Goal: Task Accomplishment & Management: Complete application form

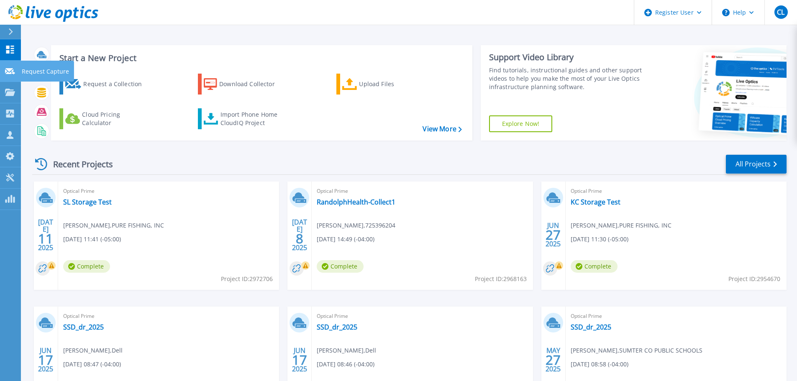
click at [8, 69] on icon at bounding box center [10, 71] width 10 height 6
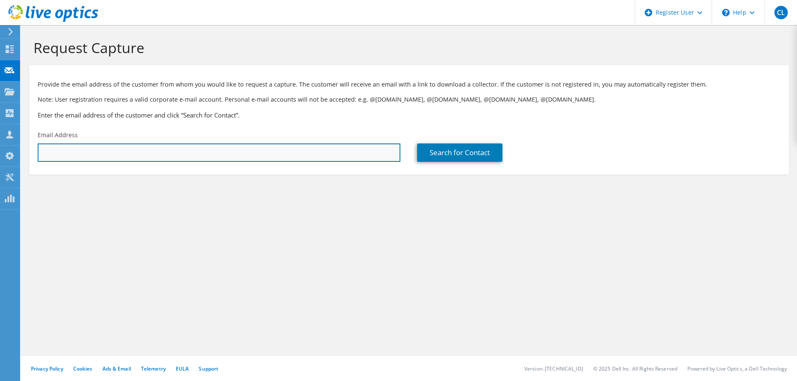
drag, startPoint x: 205, startPoint y: 155, endPoint x: 200, endPoint y: 153, distance: 5.4
click at [205, 155] on input "text" at bounding box center [219, 153] width 363 height 18
paste input "[PERSON_NAME][EMAIL_ADDRESS][PERSON_NAME][DOMAIN_NAME];"
type input "[PERSON_NAME][EMAIL_ADDRESS][PERSON_NAME][DOMAIN_NAME]"
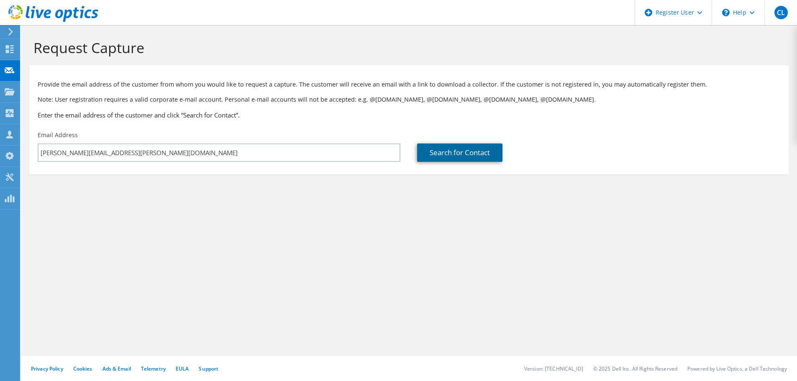
click at [481, 153] on link "Search for Contact" at bounding box center [459, 153] width 85 height 18
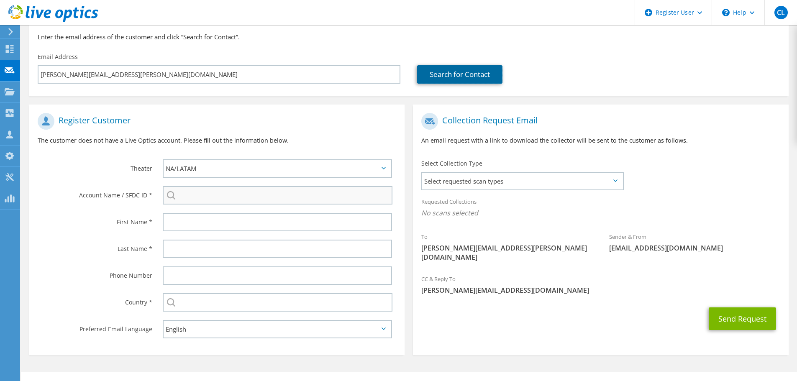
scroll to position [84, 0]
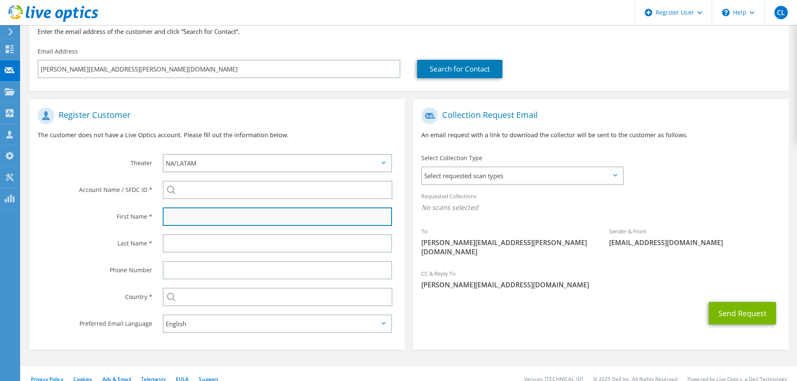
click at [226, 215] on input "text" at bounding box center [277, 217] width 229 height 18
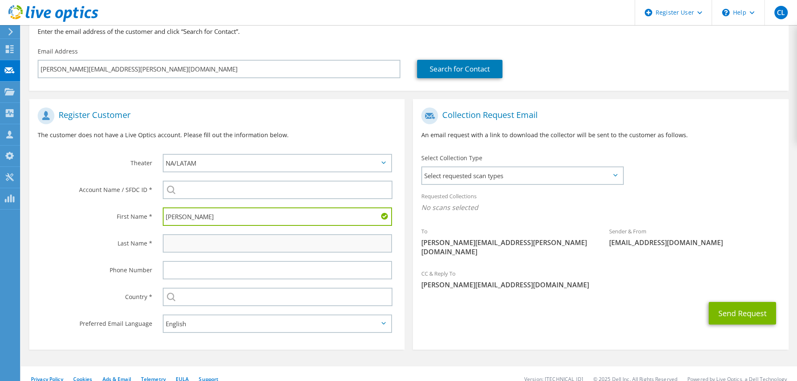
type input "[PERSON_NAME]"
click at [172, 239] on input "text" at bounding box center [277, 243] width 229 height 18
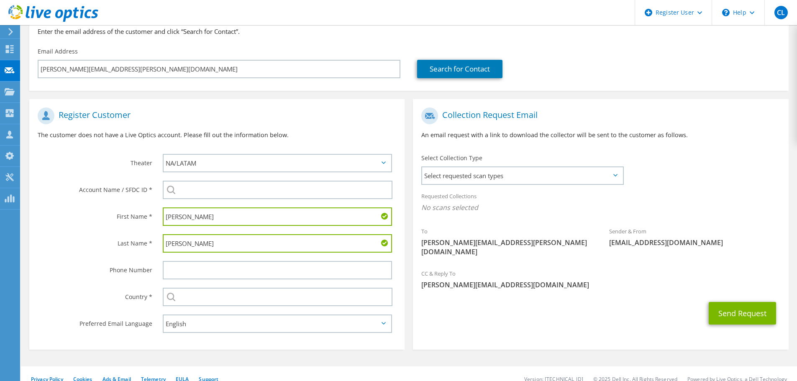
type input "[PERSON_NAME]"
click at [224, 275] on input "text" at bounding box center [277, 270] width 229 height 18
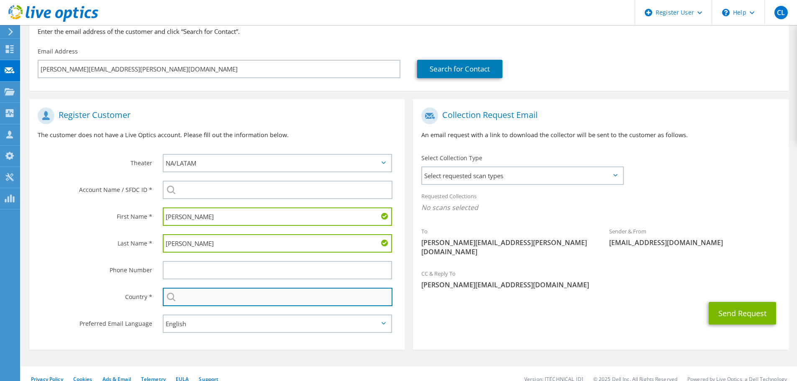
click at [365, 299] on input "text" at bounding box center [278, 297] width 230 height 18
click at [293, 303] on input "text" at bounding box center [278, 297] width 230 height 18
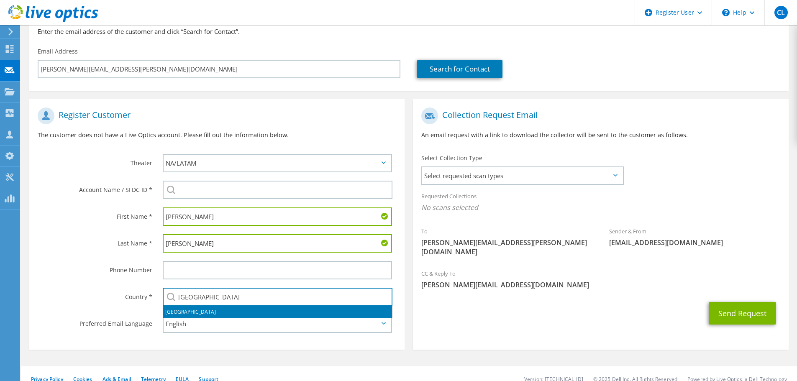
click at [265, 314] on li "[GEOGRAPHIC_DATA]" at bounding box center [277, 312] width 229 height 12
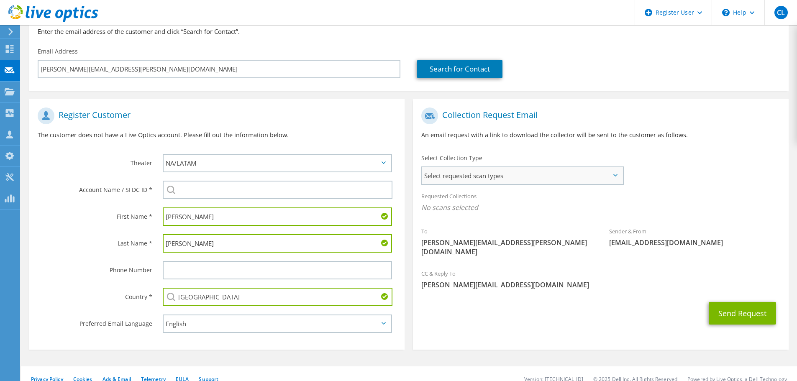
type input "[GEOGRAPHIC_DATA]"
click at [558, 172] on span "Select requested scan types" at bounding box center [522, 175] width 201 height 17
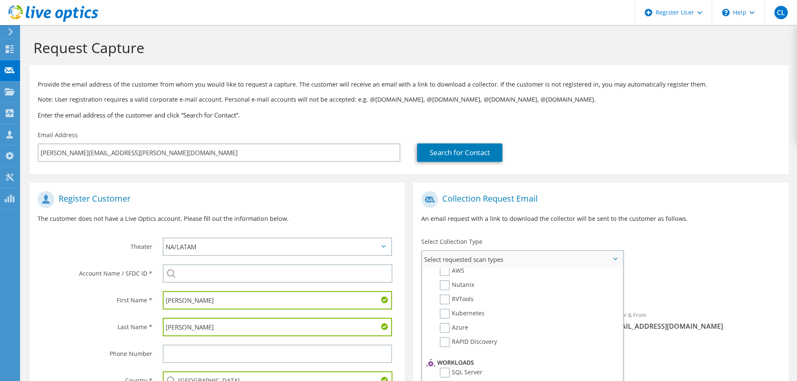
scroll to position [0, 0]
click at [445, 286] on label "Optical Prime" at bounding box center [465, 285] width 50 height 10
click at [0, 0] on input "Optical Prime" at bounding box center [0, 0] width 0 height 0
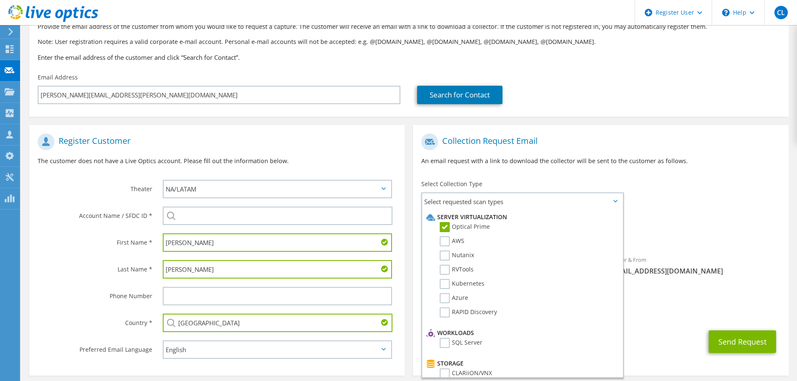
scroll to position [94, 0]
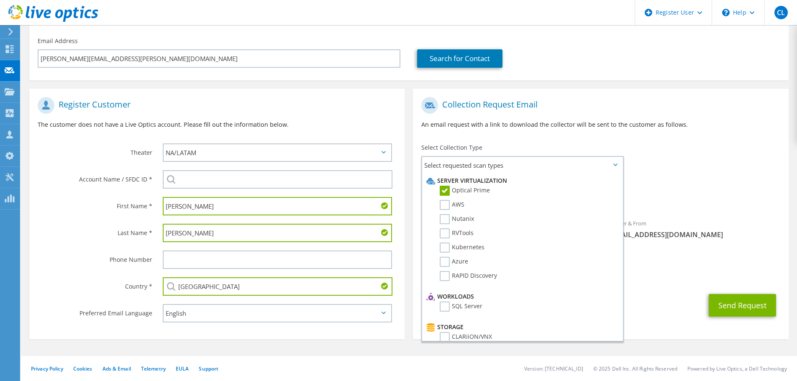
click at [777, 162] on div "To [PERSON_NAME][EMAIL_ADDRESS][PERSON_NAME][DOMAIN_NAME] Sender & From [EMAIL_…" at bounding box center [600, 175] width 375 height 164
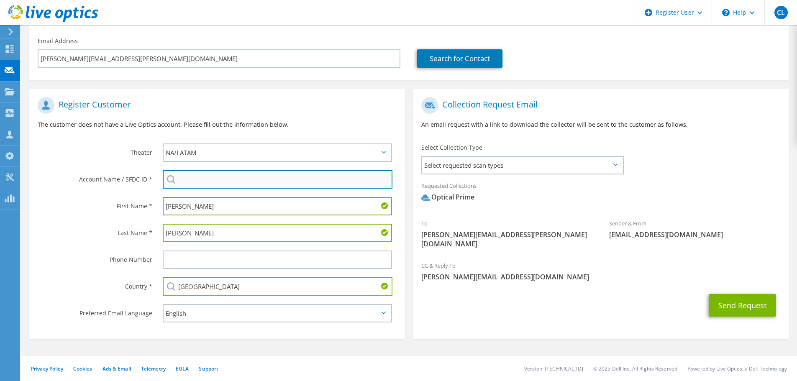
click at [238, 177] on input "search" at bounding box center [278, 179] width 230 height 18
paste input "595713389"
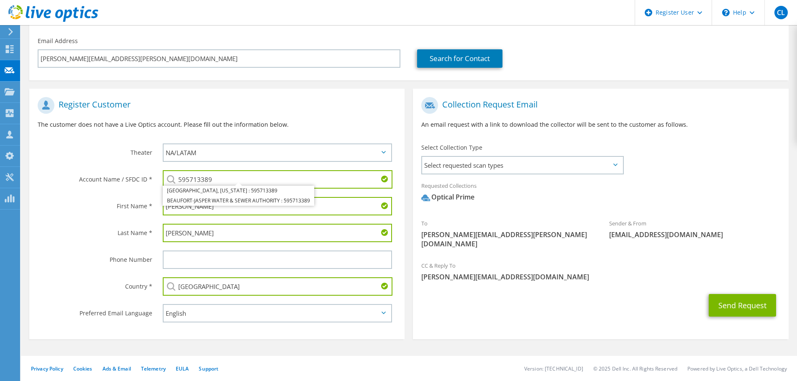
type input "595713389"
click at [75, 236] on label "Last Name *" at bounding box center [95, 230] width 115 height 13
click at [742, 294] on button "Send Request" at bounding box center [742, 305] width 67 height 23
